Goal: Transaction & Acquisition: Purchase product/service

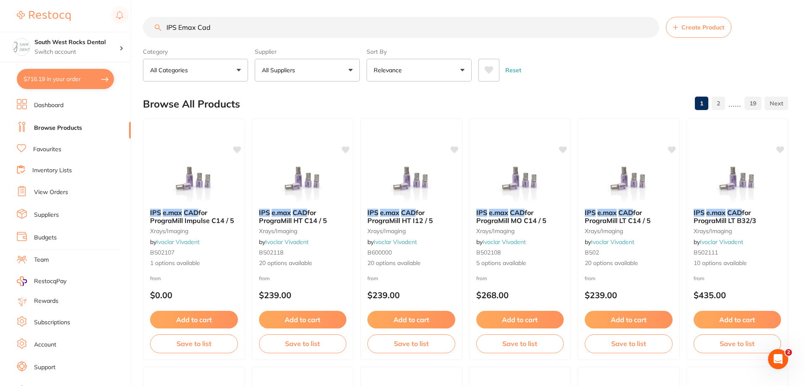
click at [154, 18] on input "IPS Emax Cad" at bounding box center [401, 27] width 516 height 21
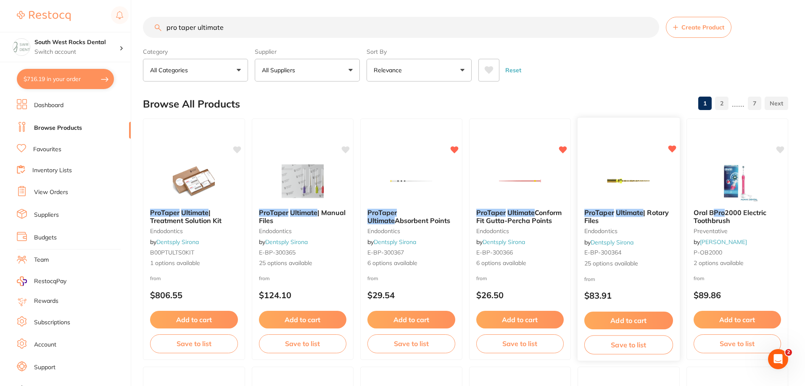
type input "pro taper ultimate"
click at [629, 214] on em "Ultimate" at bounding box center [630, 213] width 28 height 8
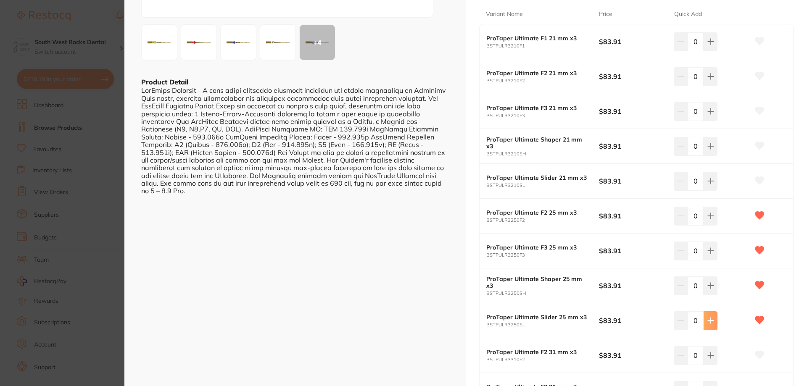
click at [710, 317] on button at bounding box center [711, 320] width 14 height 18
type input "3"
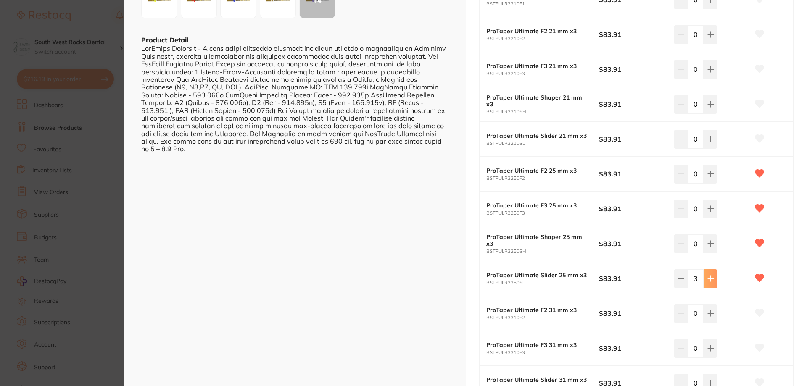
scroll to position [252, 0]
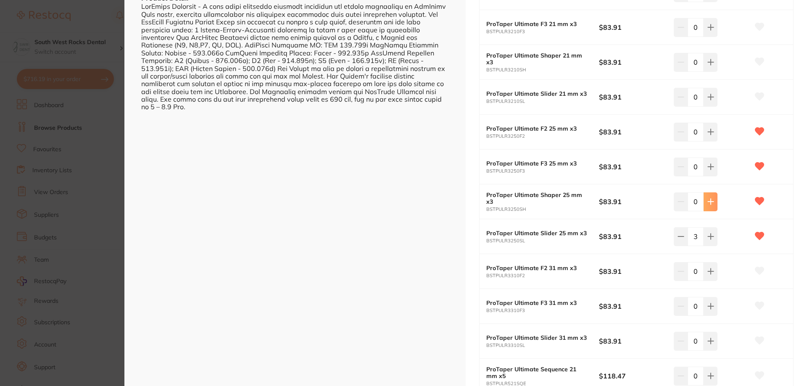
click at [708, 203] on icon at bounding box center [710, 201] width 7 height 7
type input "3"
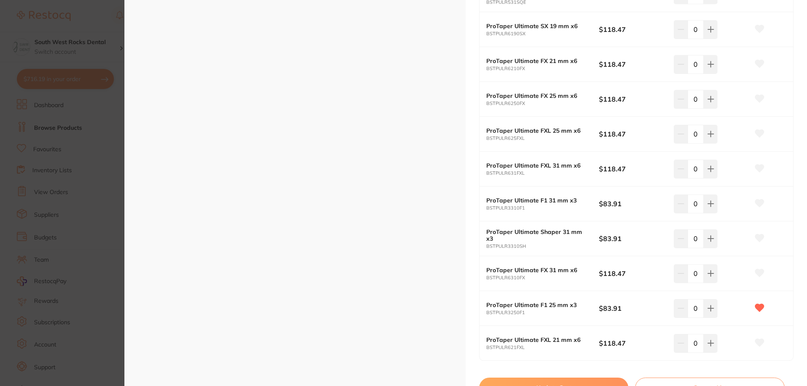
scroll to position [715, 0]
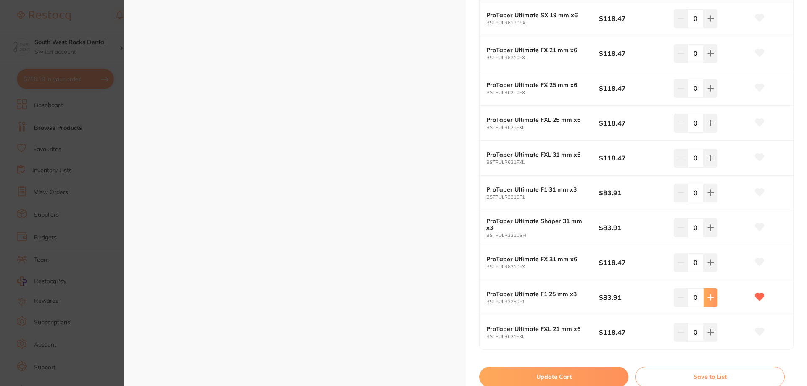
click at [712, 297] on icon at bounding box center [710, 297] width 7 height 7
type input "3"
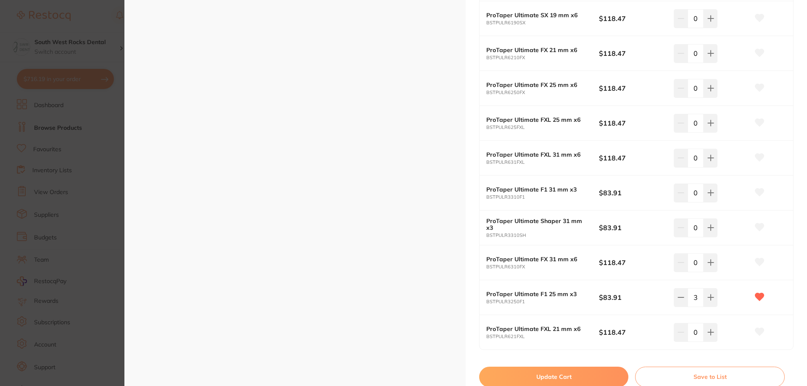
click at [589, 372] on button "Update Cart" at bounding box center [553, 377] width 149 height 20
checkbox input "false"
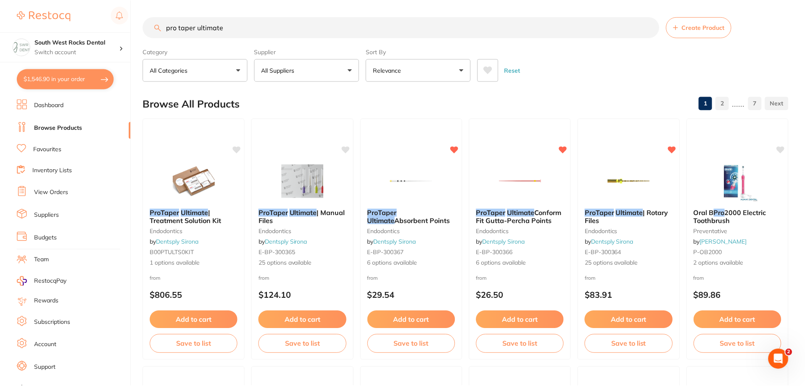
scroll to position [1, 0]
click at [64, 78] on button "$1,546.90 in your order" at bounding box center [65, 79] width 97 height 20
checkbox input "true"
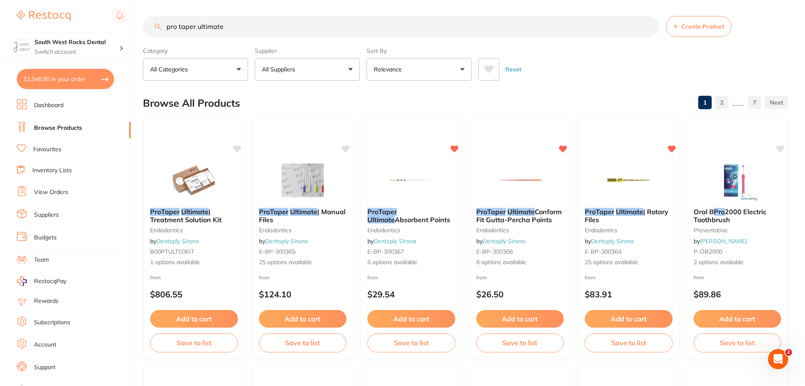
checkbox input "true"
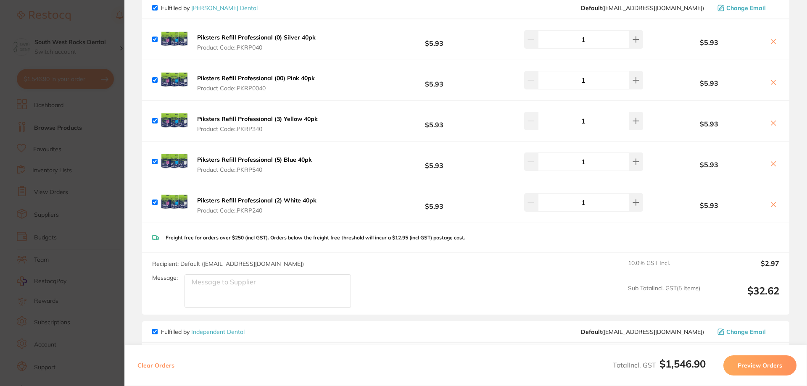
scroll to position [0, 0]
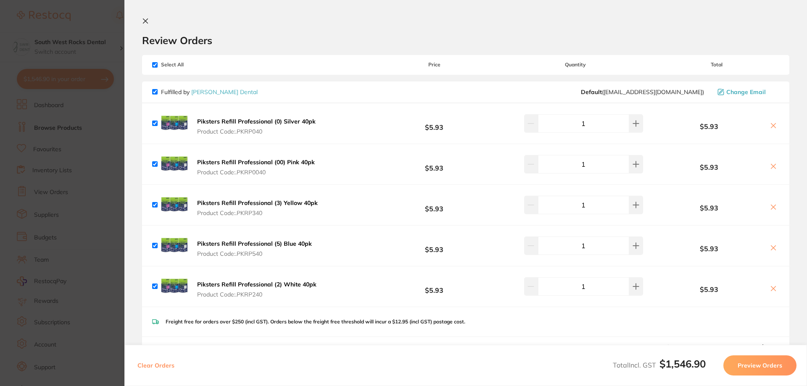
click at [148, 22] on icon at bounding box center [145, 21] width 7 height 7
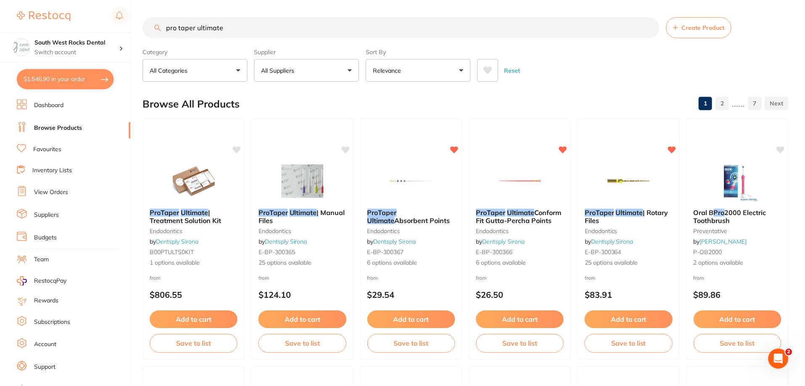
scroll to position [1, 0]
drag, startPoint x: 228, startPoint y: 26, endPoint x: 151, endPoint y: 28, distance: 76.5
click at [152, 28] on input "pro taper ultimate" at bounding box center [401, 26] width 516 height 21
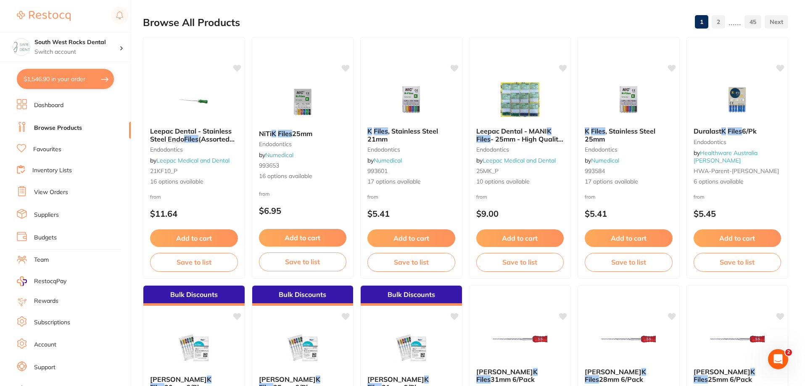
scroll to position [0, 0]
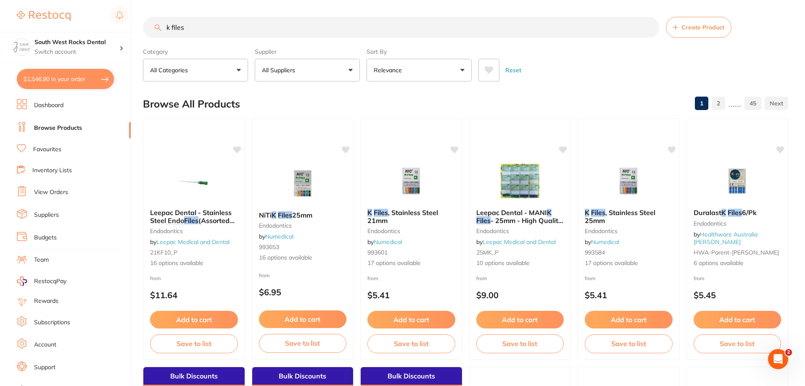
type input "k files"
click at [49, 149] on link "Favourites" at bounding box center [47, 149] width 28 height 8
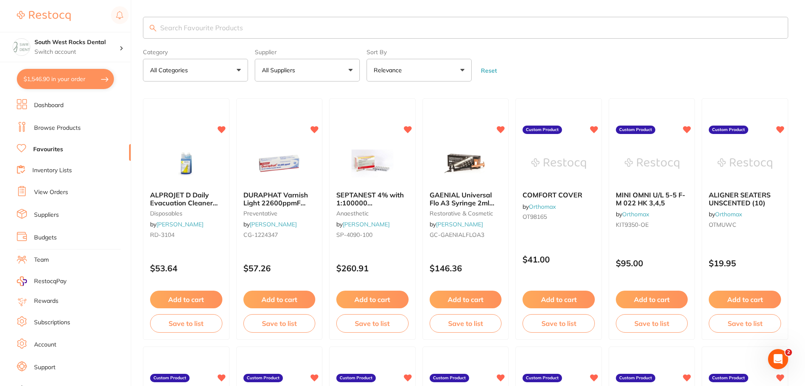
click at [238, 27] on input "search" at bounding box center [465, 28] width 645 height 22
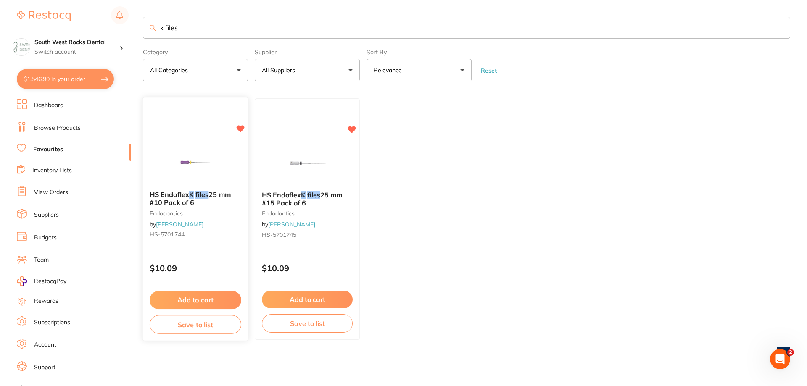
type input "k files"
click at [178, 200] on span "25 mm #10 Pack of 6" at bounding box center [190, 199] width 81 height 16
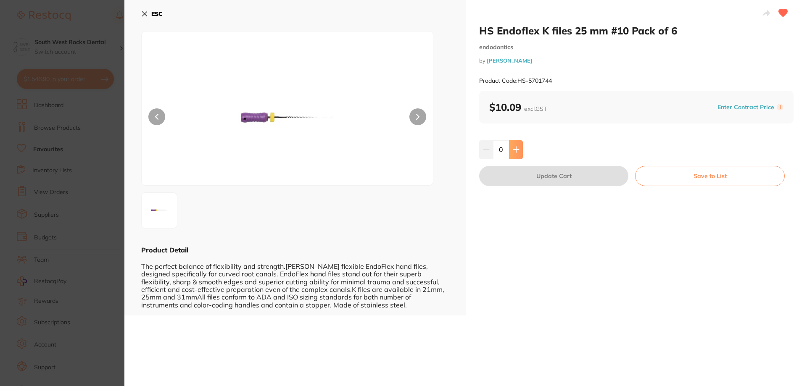
click at [517, 153] on icon at bounding box center [516, 149] width 7 height 7
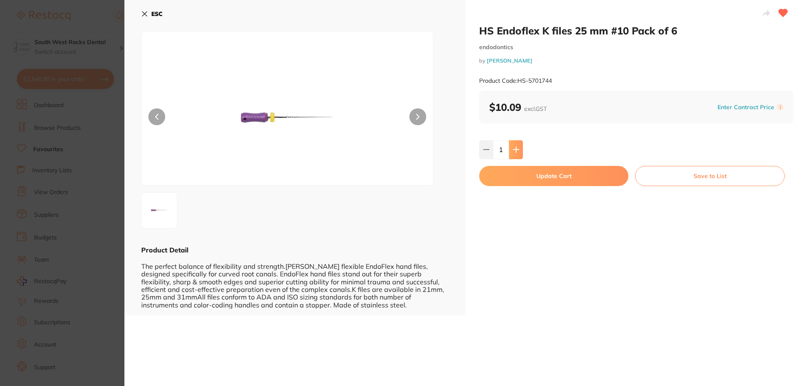
click at [517, 153] on icon at bounding box center [516, 149] width 7 height 7
type input "3"
click at [546, 179] on button "Update Cart" at bounding box center [553, 176] width 149 height 20
checkbox input "false"
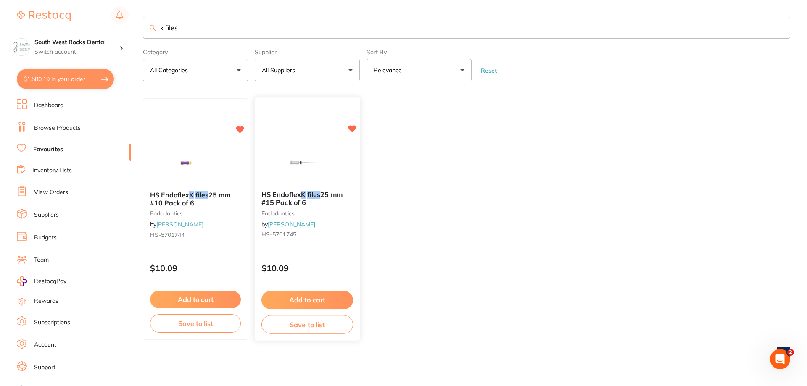
click at [305, 299] on button "Add to cart" at bounding box center [307, 300] width 92 height 18
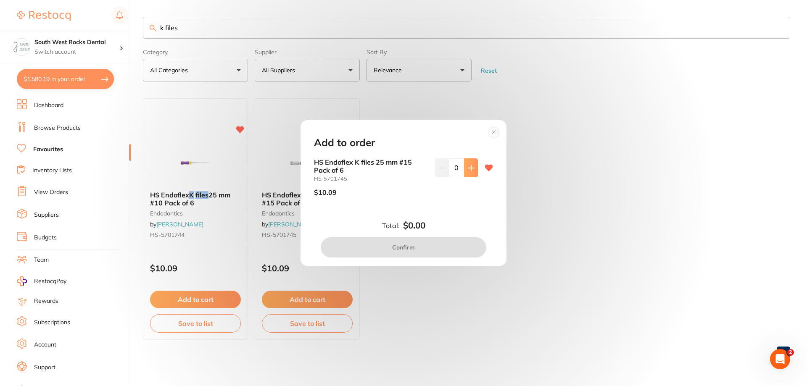
click at [471, 166] on icon at bounding box center [471, 168] width 7 height 7
type input "3"
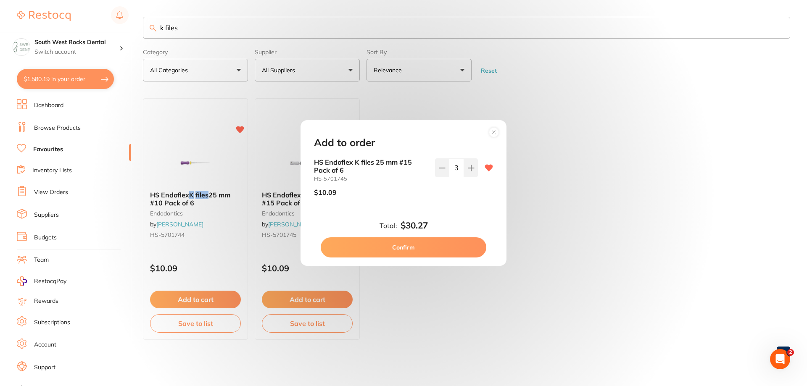
click at [417, 249] on button "Confirm" at bounding box center [404, 248] width 166 height 20
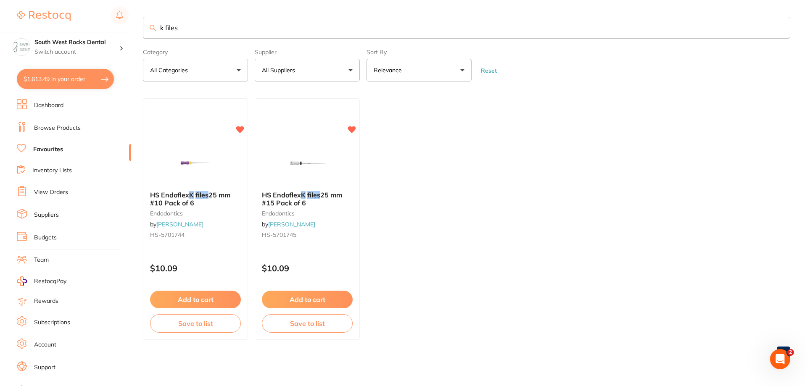
click at [58, 77] on button "$1,613.49 in your order" at bounding box center [65, 79] width 97 height 20
checkbox input "true"
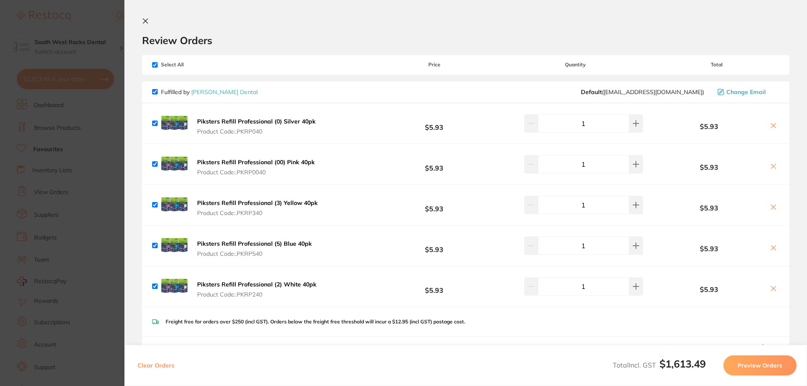
click at [148, 22] on icon at bounding box center [145, 21] width 7 height 7
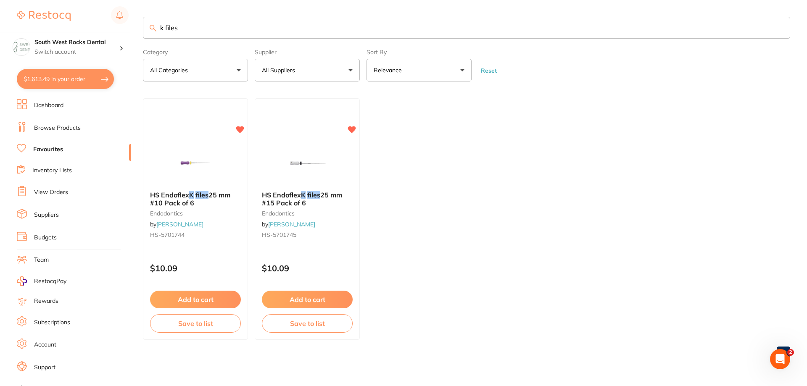
click at [48, 130] on link "Browse Products" at bounding box center [57, 128] width 47 height 8
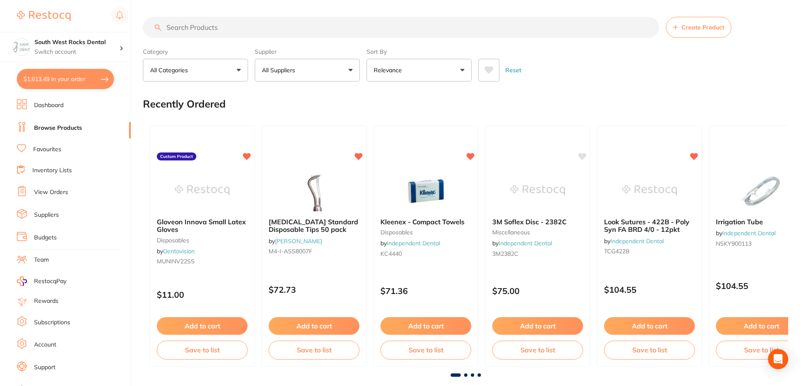
click at [202, 29] on input "search" at bounding box center [401, 27] width 516 height 21
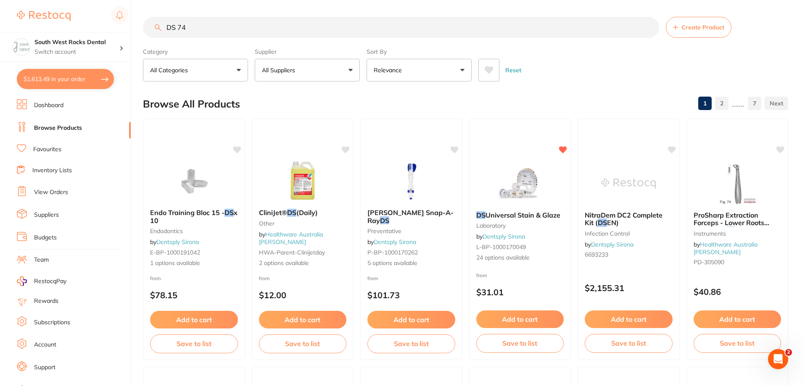
drag, startPoint x: 159, startPoint y: 31, endPoint x: 153, endPoint y: 31, distance: 6.7
click at [153, 31] on input "DS 74" at bounding box center [401, 27] width 516 height 21
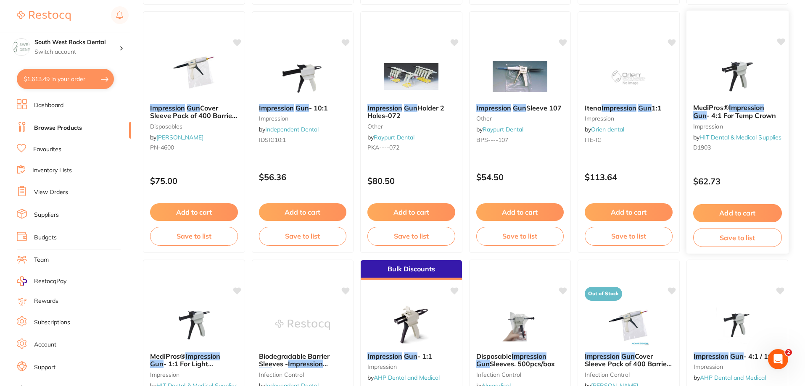
scroll to position [378, 0]
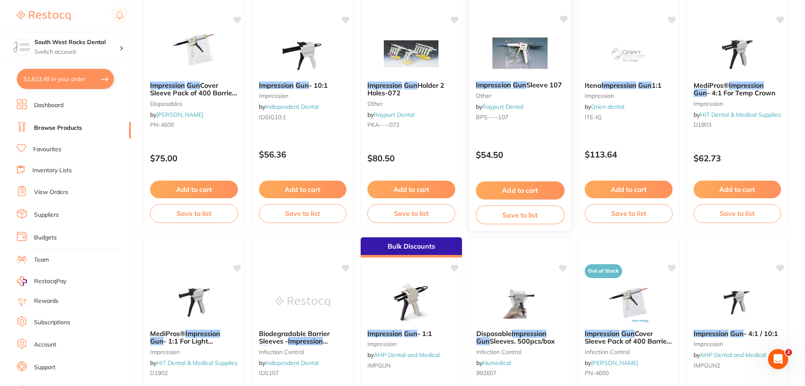
type input "impression gun"
